Goal: Task Accomplishment & Management: Complete application form

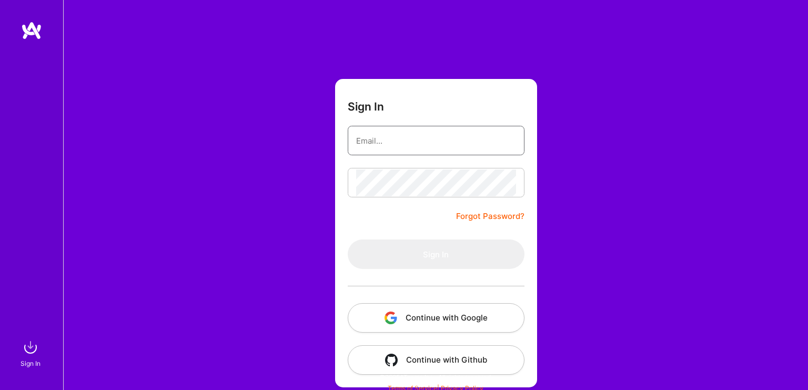
type input "[EMAIL_ADDRESS][DOMAIN_NAME]"
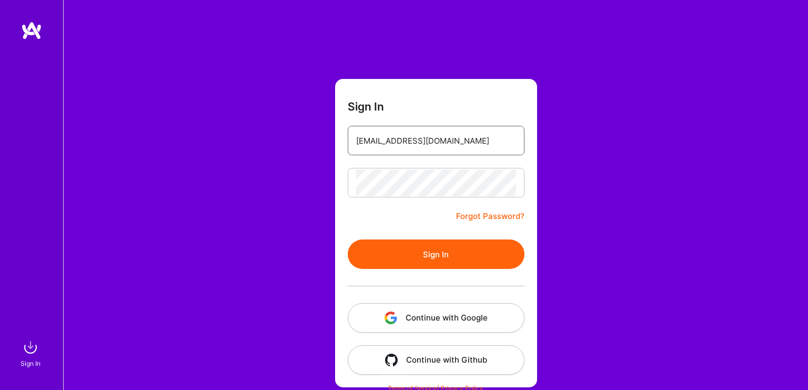
click at [449, 146] on input "[EMAIL_ADDRESS][DOMAIN_NAME]" at bounding box center [436, 140] width 160 height 27
click at [416, 261] on button "Sign In" at bounding box center [436, 253] width 177 height 29
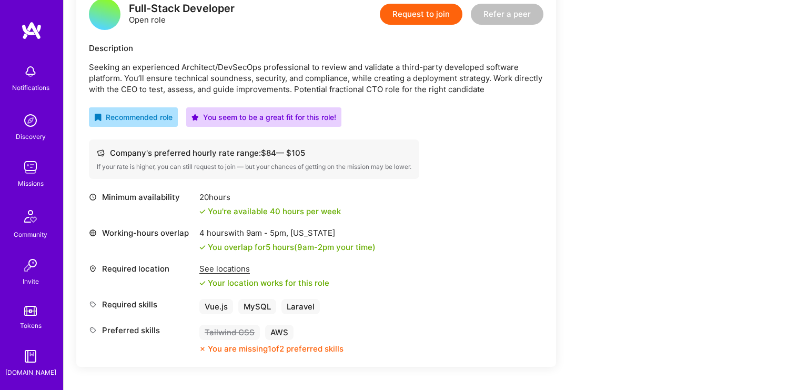
scroll to position [219, 0]
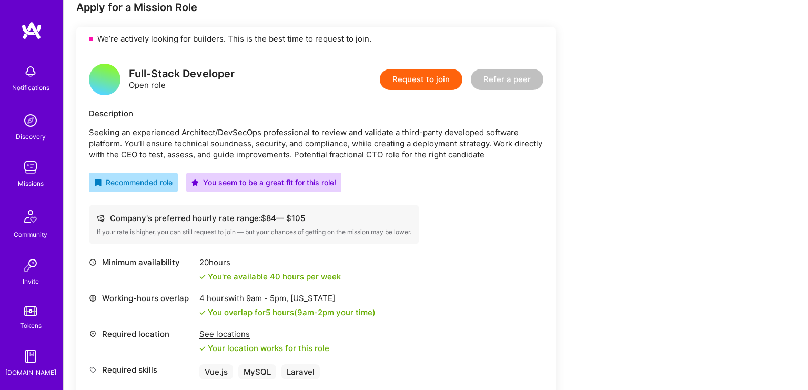
click at [423, 82] on button "Request to join" at bounding box center [421, 79] width 83 height 21
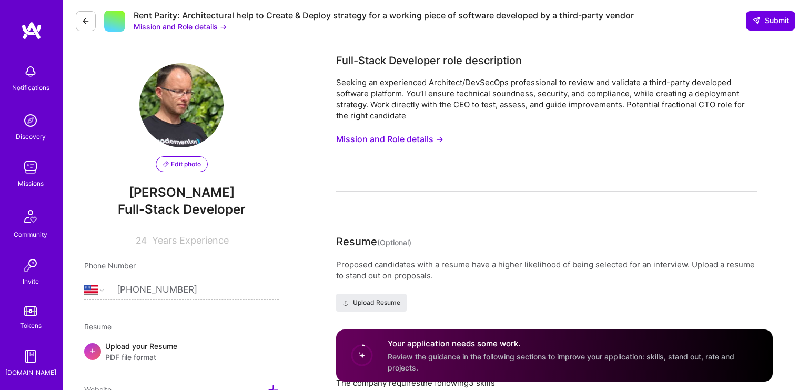
select select "US"
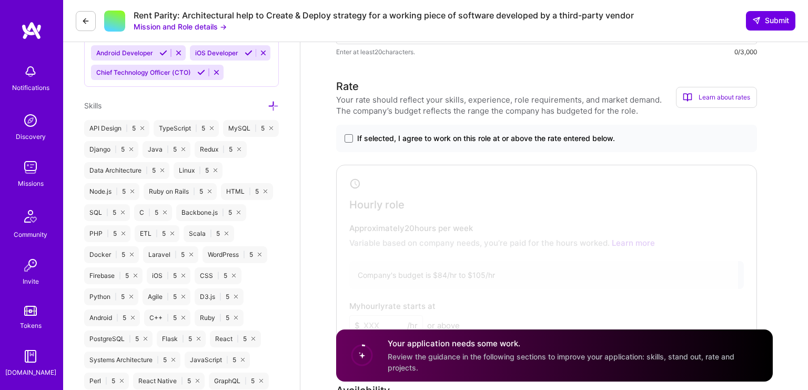
scroll to position [556, 0]
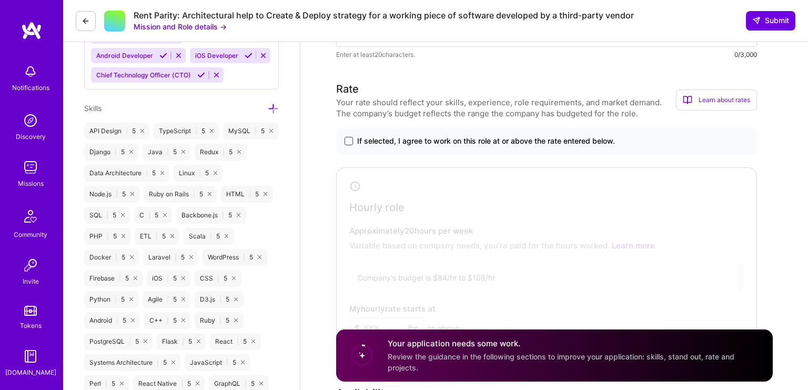
click at [349, 140] on span at bounding box center [348, 141] width 8 height 8
click at [0, 0] on input "If selected, I agree to work on this role at or above the rate entered below." at bounding box center [0, 0] width 0 height 0
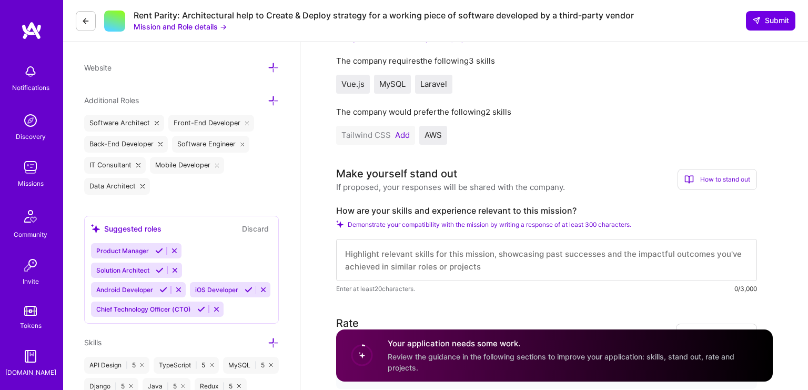
scroll to position [348, 0]
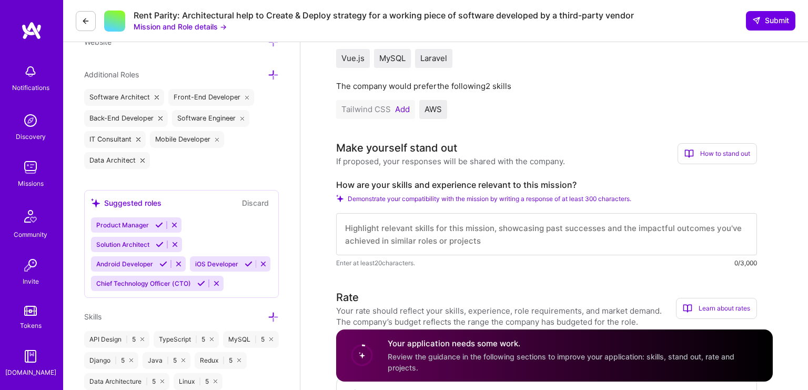
click at [403, 107] on button "Add" at bounding box center [402, 109] width 15 height 8
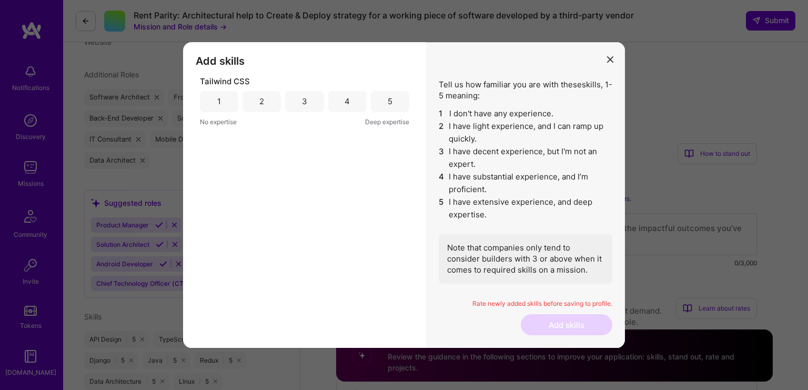
click at [607, 60] on icon "modal" at bounding box center [610, 59] width 6 height 6
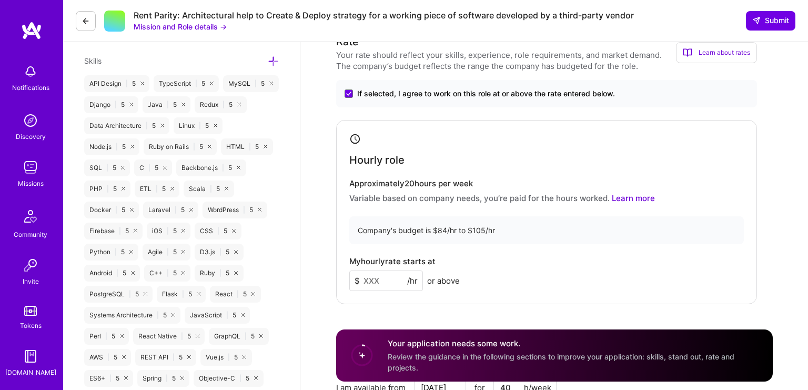
scroll to position [608, 0]
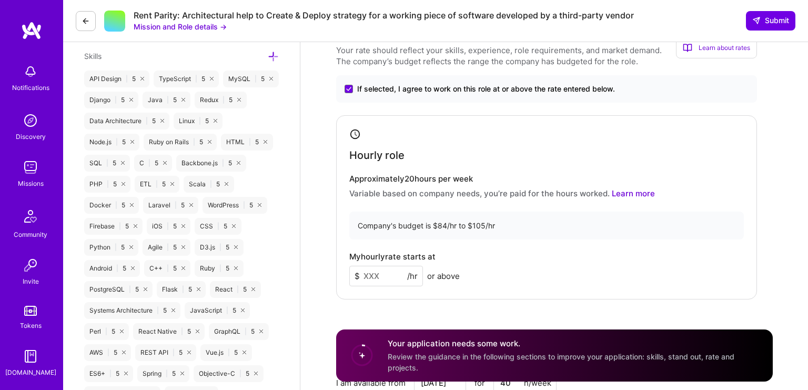
click at [387, 279] on input at bounding box center [386, 276] width 74 height 21
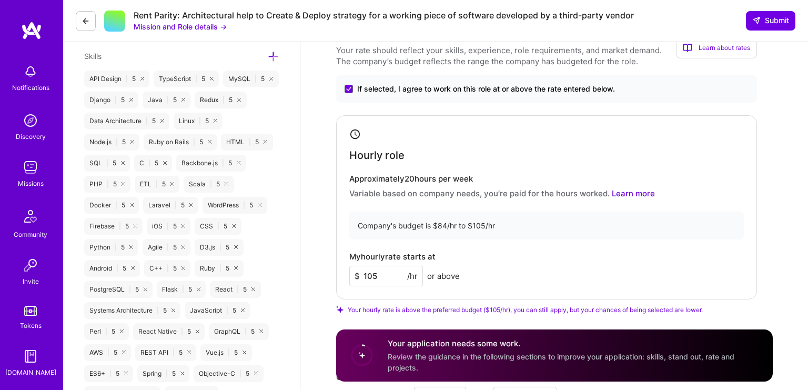
type input "105"
click at [542, 209] on div "Hourly role Approximately 20 hours per week Variable based on company needs, yo…" at bounding box center [546, 207] width 421 height 184
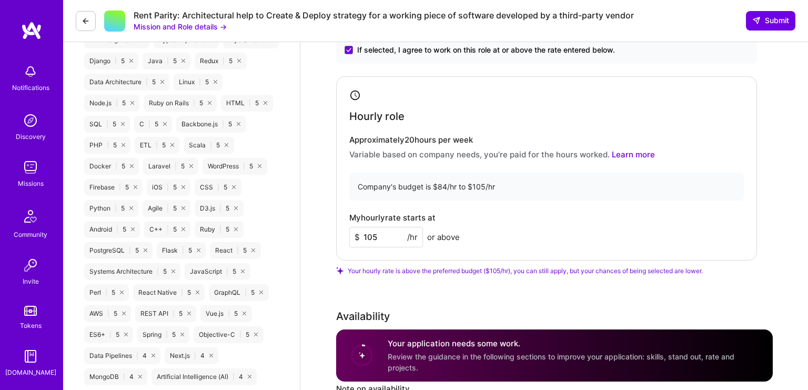
scroll to position [645, 0]
